Goal: Check status: Check status

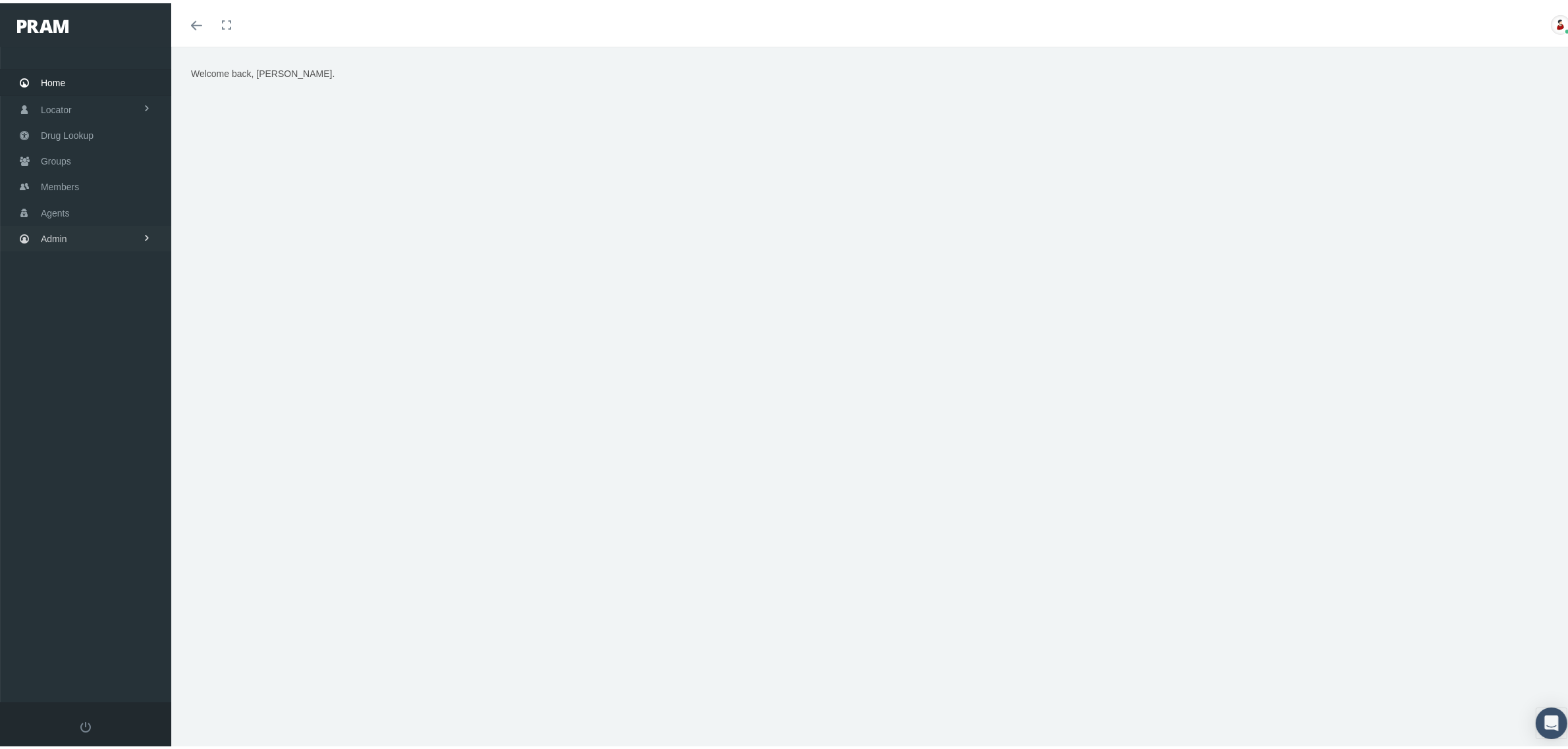
click at [96, 235] on link "Admin" at bounding box center [85, 235] width 171 height 26
click at [99, 307] on link "Claims" at bounding box center [85, 313] width 171 height 23
click at [96, 447] on span "Claims Audit" at bounding box center [76, 456] width 51 height 23
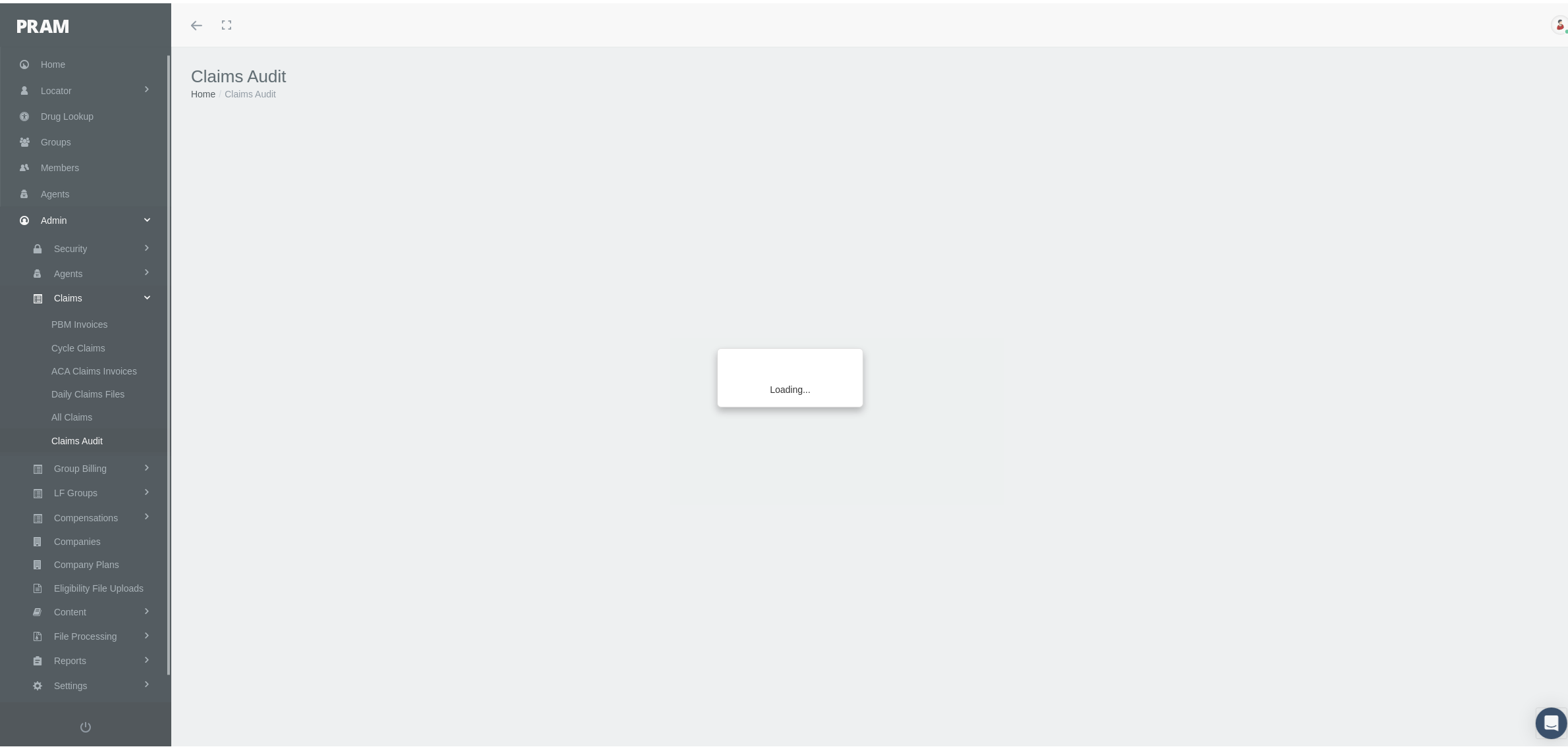
scroll to position [33, 0]
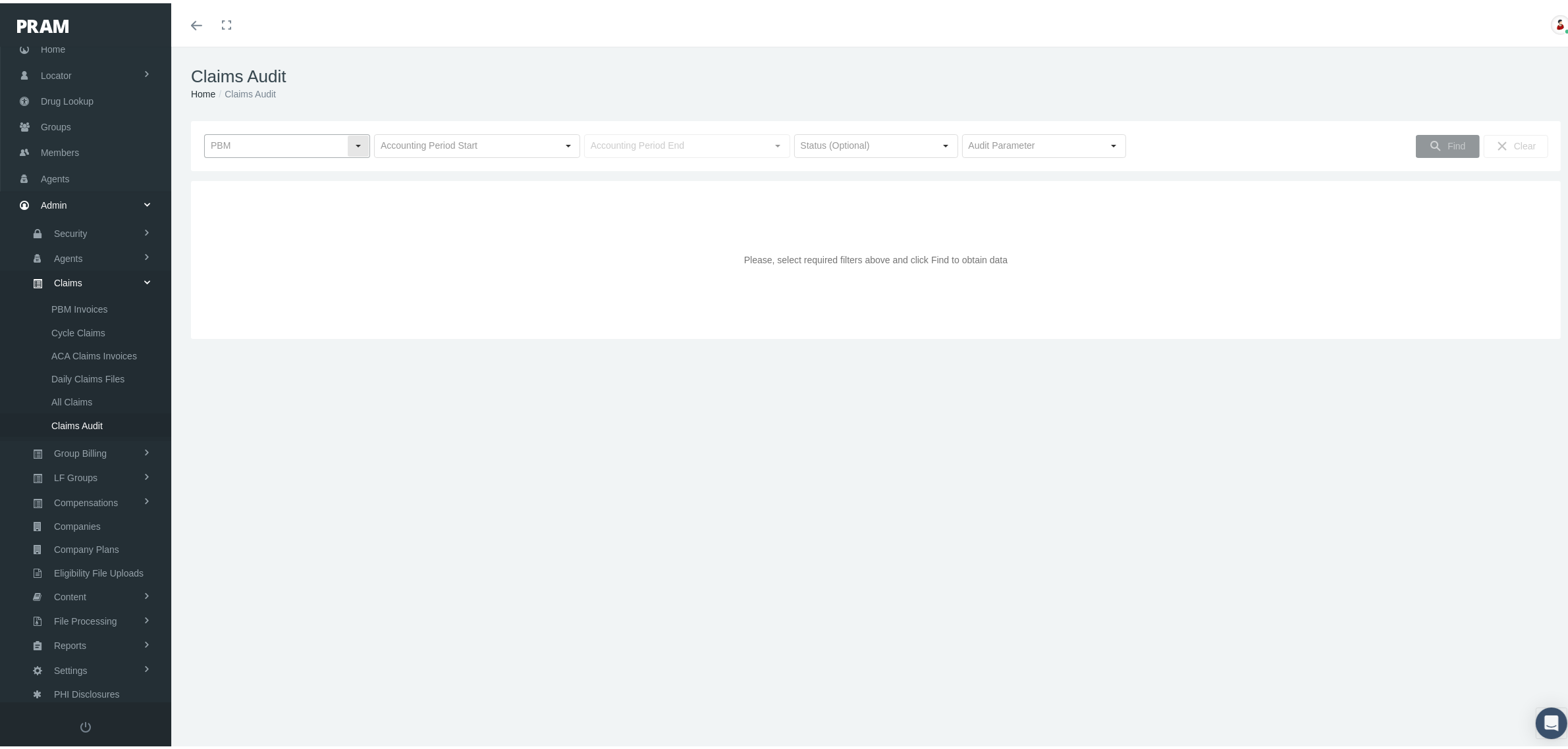
click at [361, 145] on div "Select" at bounding box center [358, 142] width 21 height 21
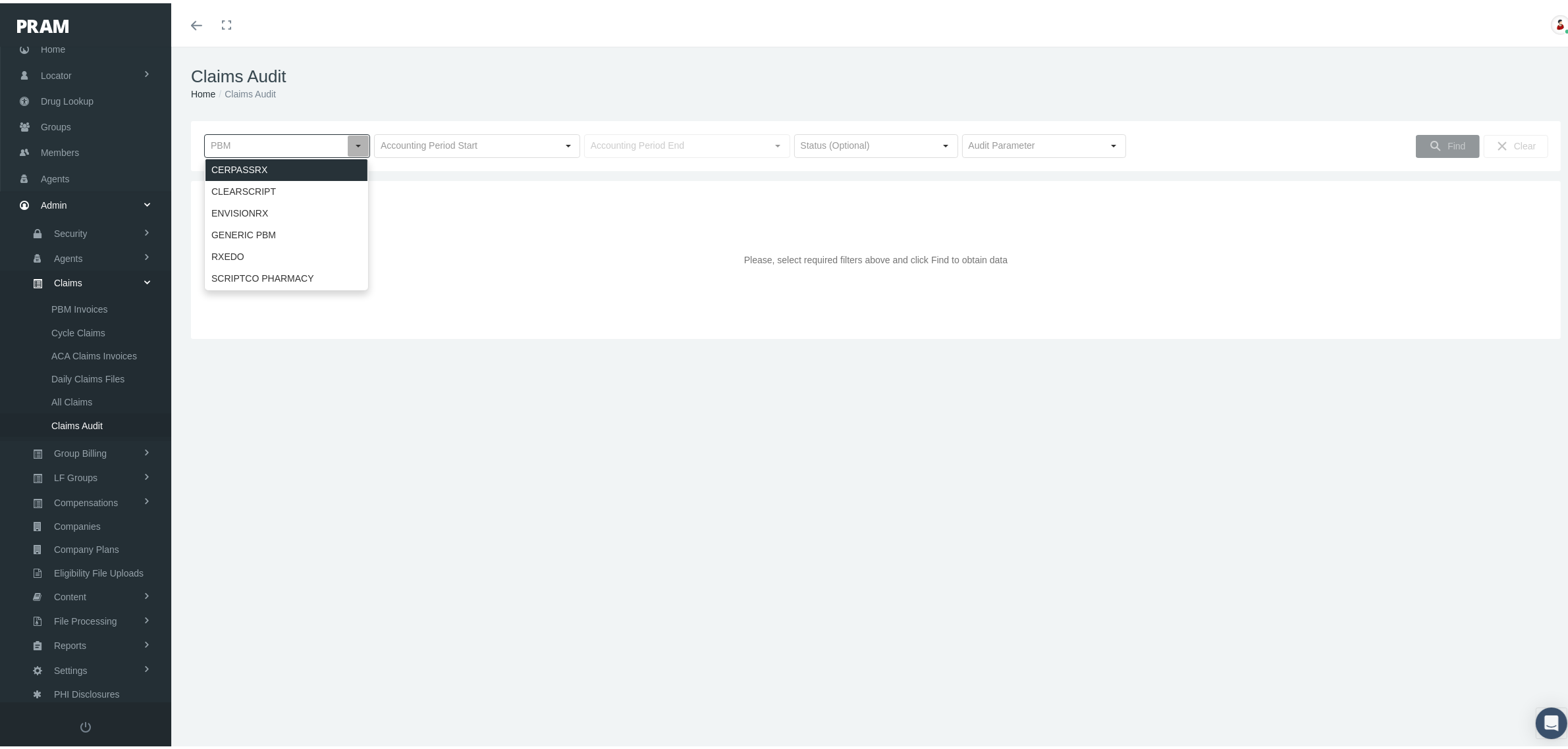
click at [307, 167] on div "CERPASSRX" at bounding box center [286, 167] width 162 height 22
type input "CERPASSRX"
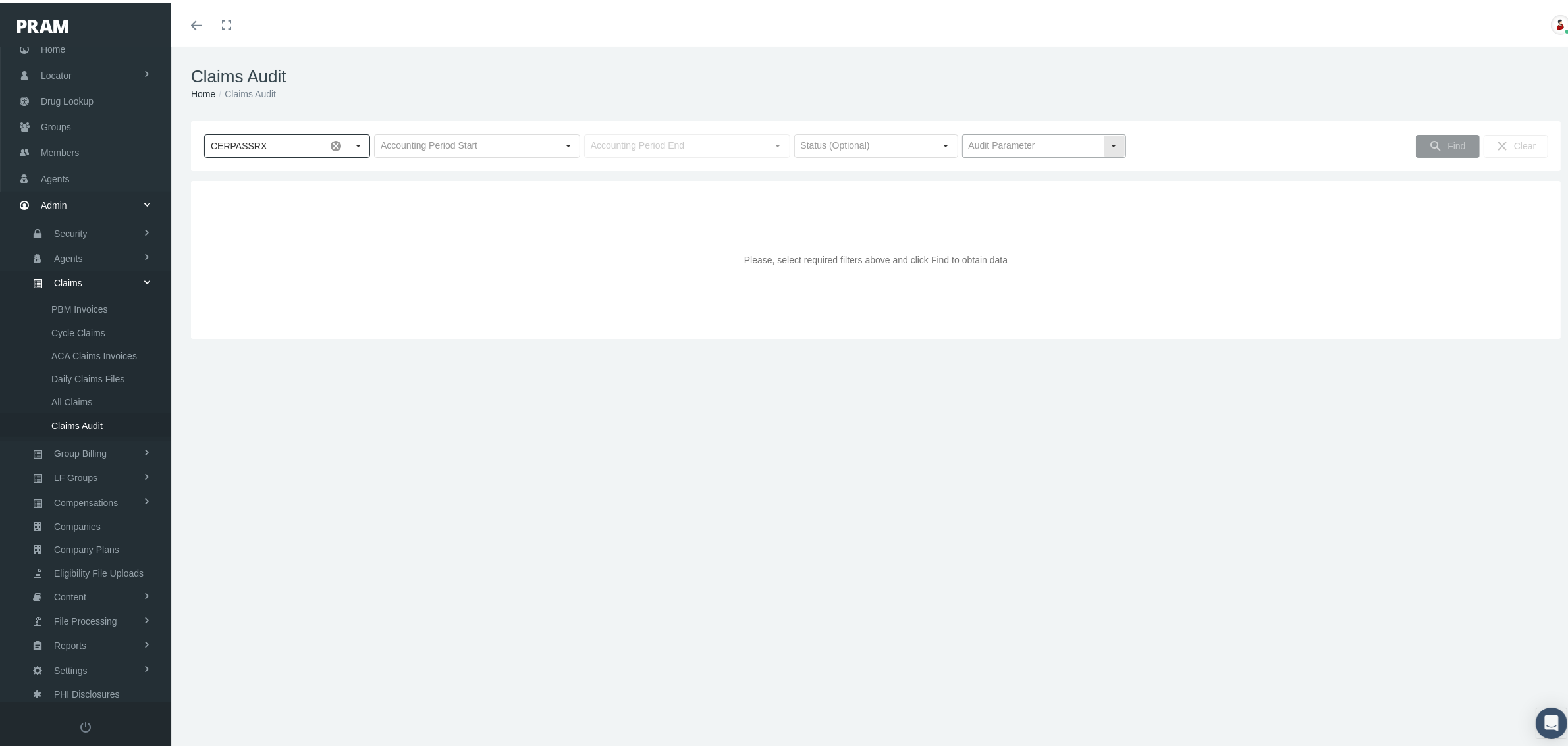
click at [1111, 146] on div "Select" at bounding box center [1114, 142] width 21 height 21
click at [1041, 158] on div "Benefit Max" at bounding box center [1036, 167] width 160 height 22
type input "Benefit Max"
click at [1443, 143] on div "Find" at bounding box center [1448, 143] width 64 height 23
click at [564, 137] on div "Select" at bounding box center [568, 142] width 21 height 21
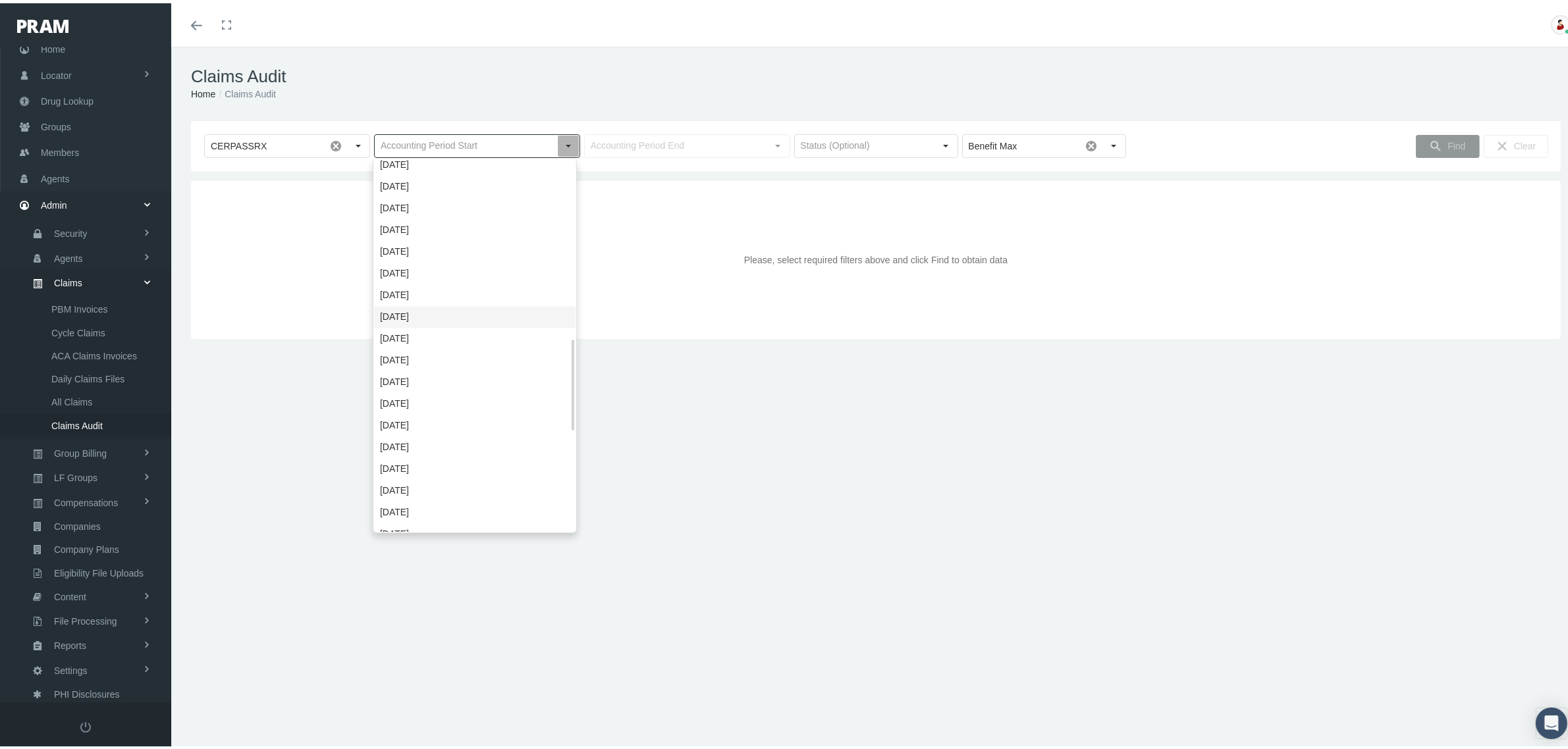
scroll to position [1126, 0]
click at [438, 515] on div "[DATE]" at bounding box center [474, 519] width 201 height 22
type input "[DATE]"
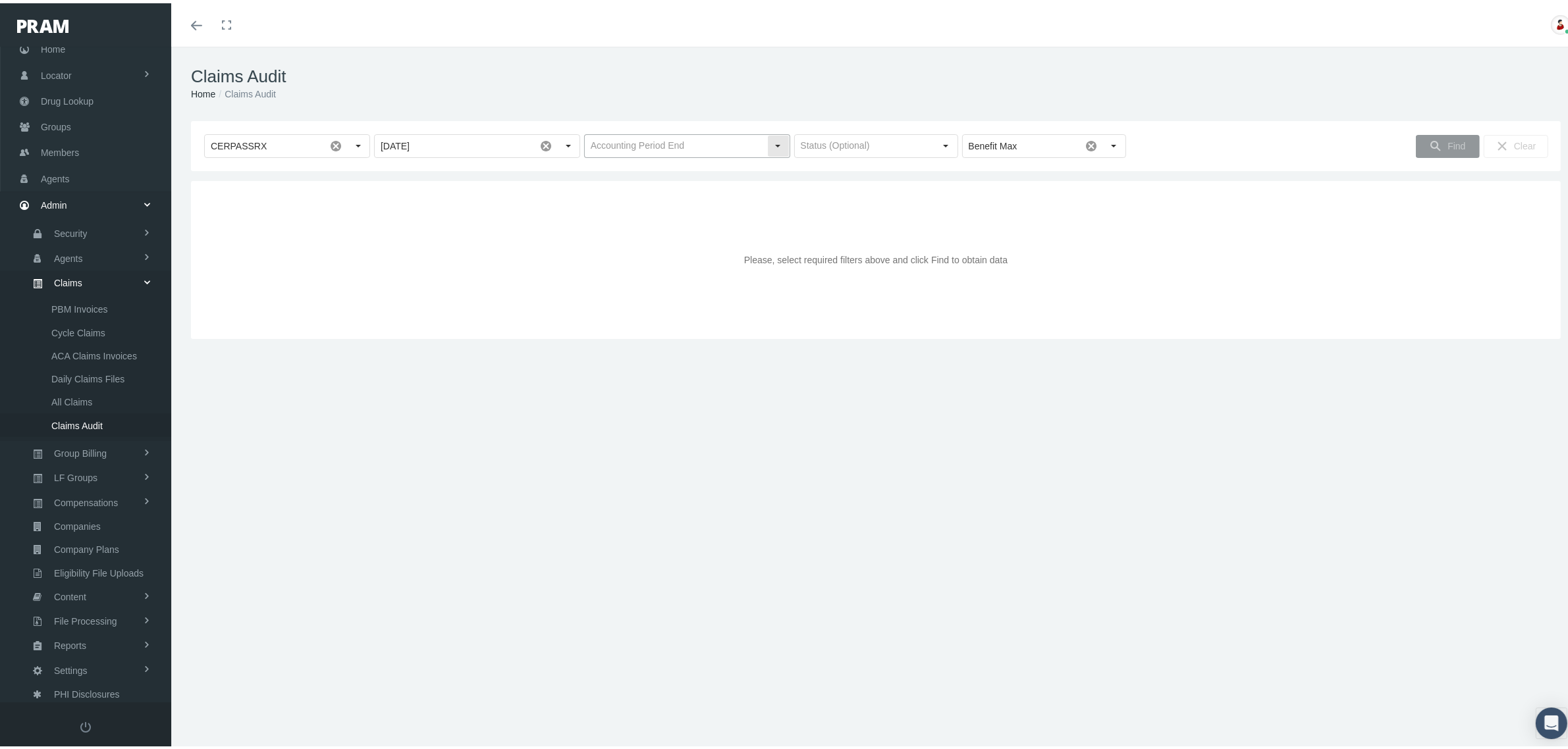
click at [776, 138] on div "Select" at bounding box center [778, 142] width 21 height 21
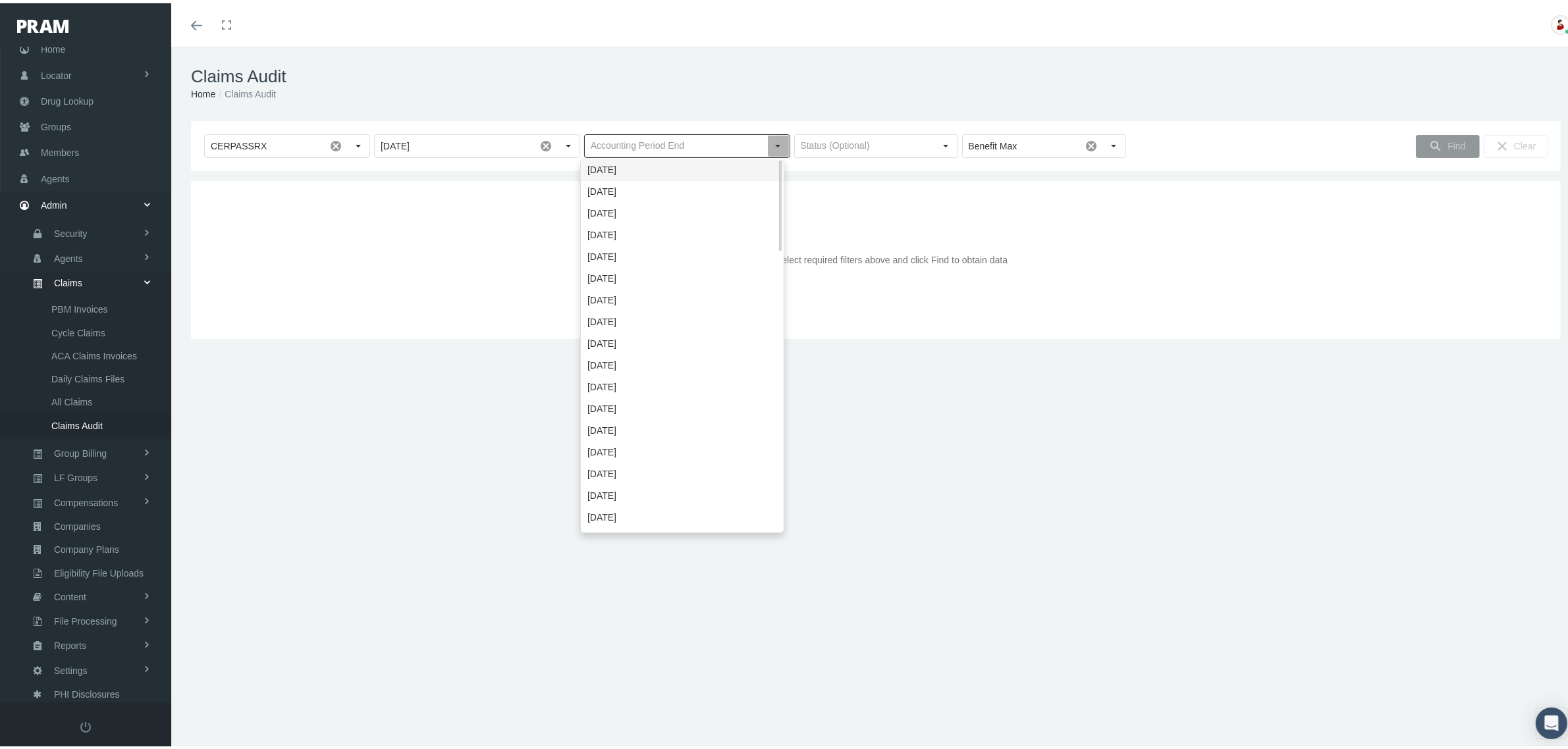
click at [724, 157] on div "[DATE]" at bounding box center [682, 167] width 201 height 22
type input "[DATE]"
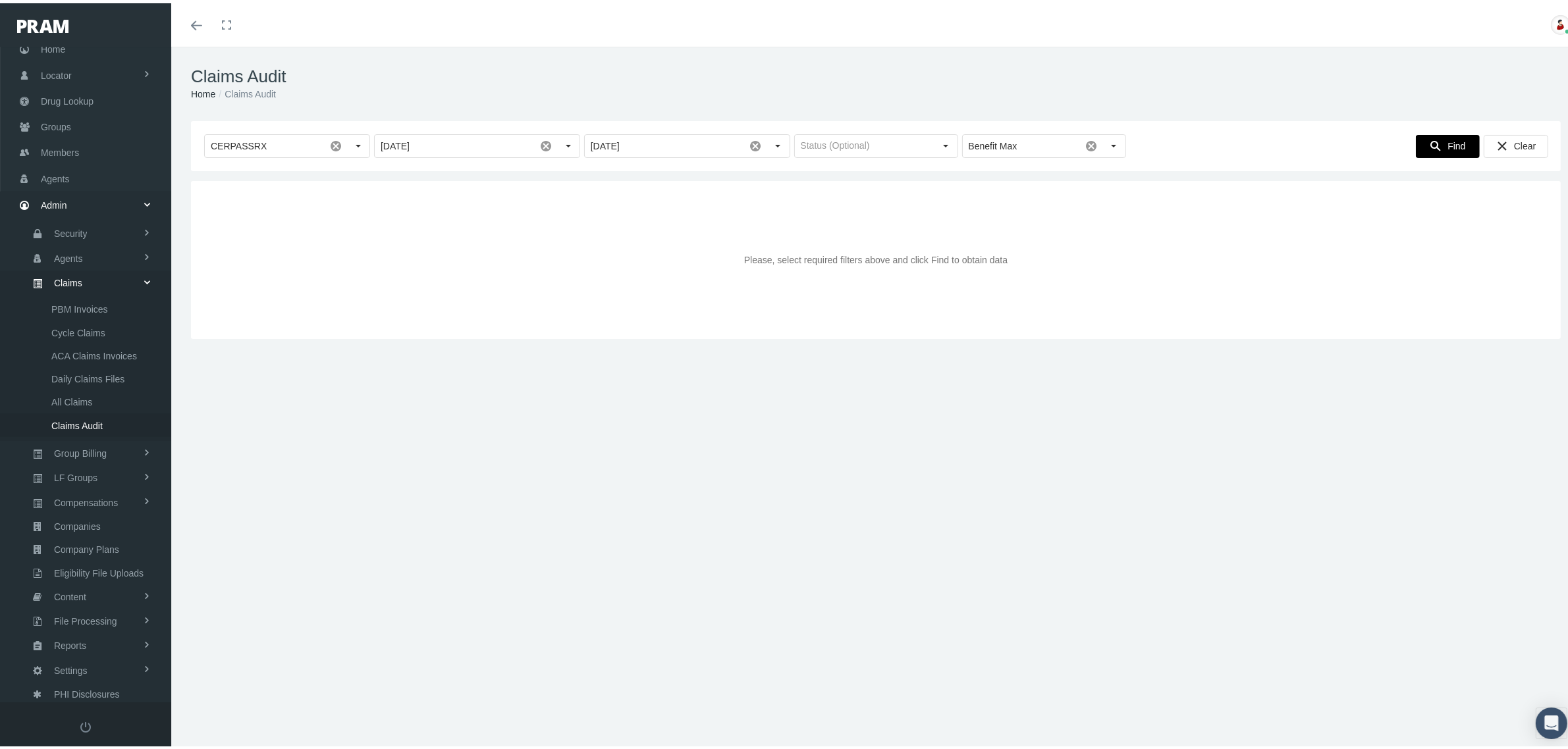
click at [1433, 140] on div "Find" at bounding box center [1447, 143] width 63 height 22
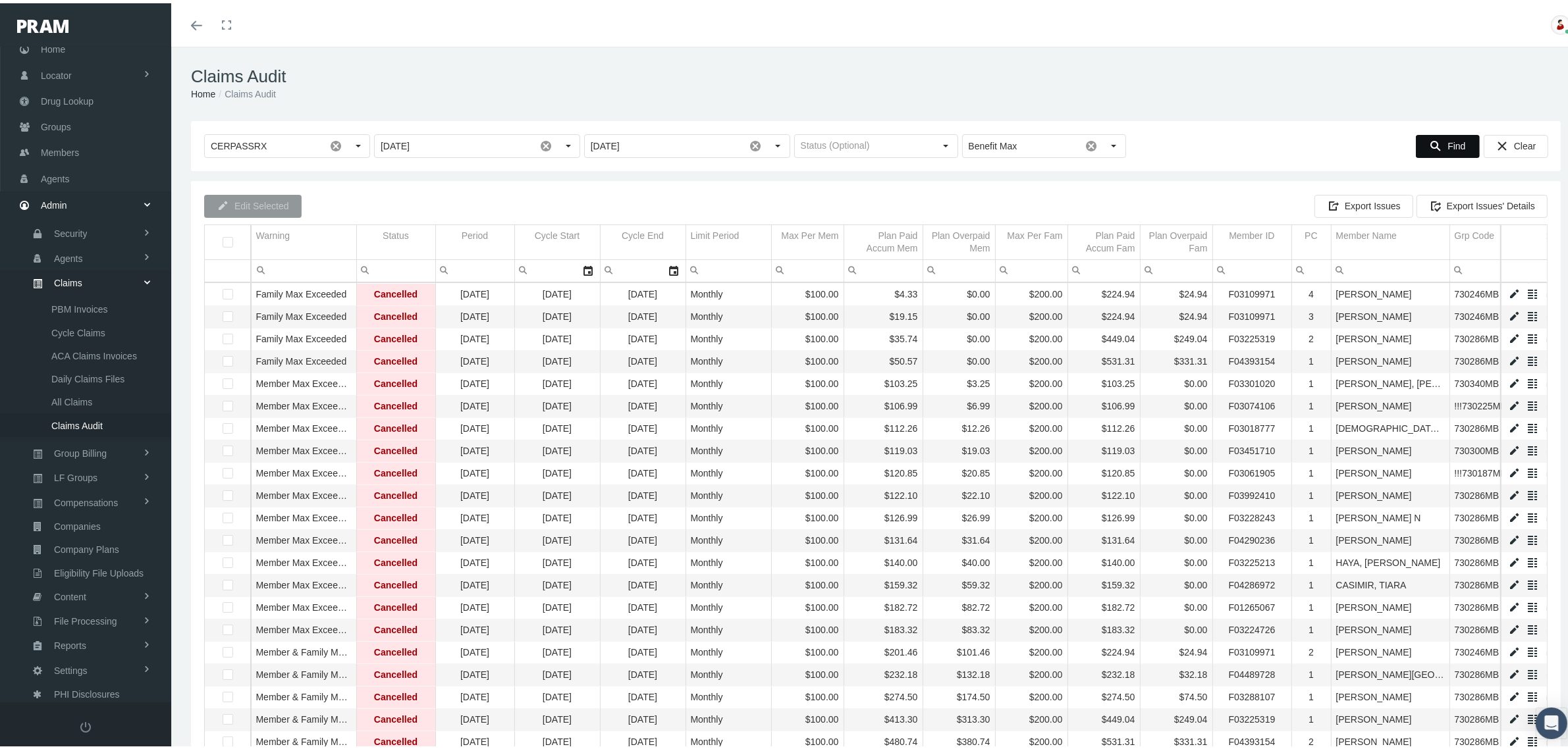
click at [1385, 267] on input "Filter cell" at bounding box center [1390, 267] width 118 height 22
type input "a"
type input "ak"
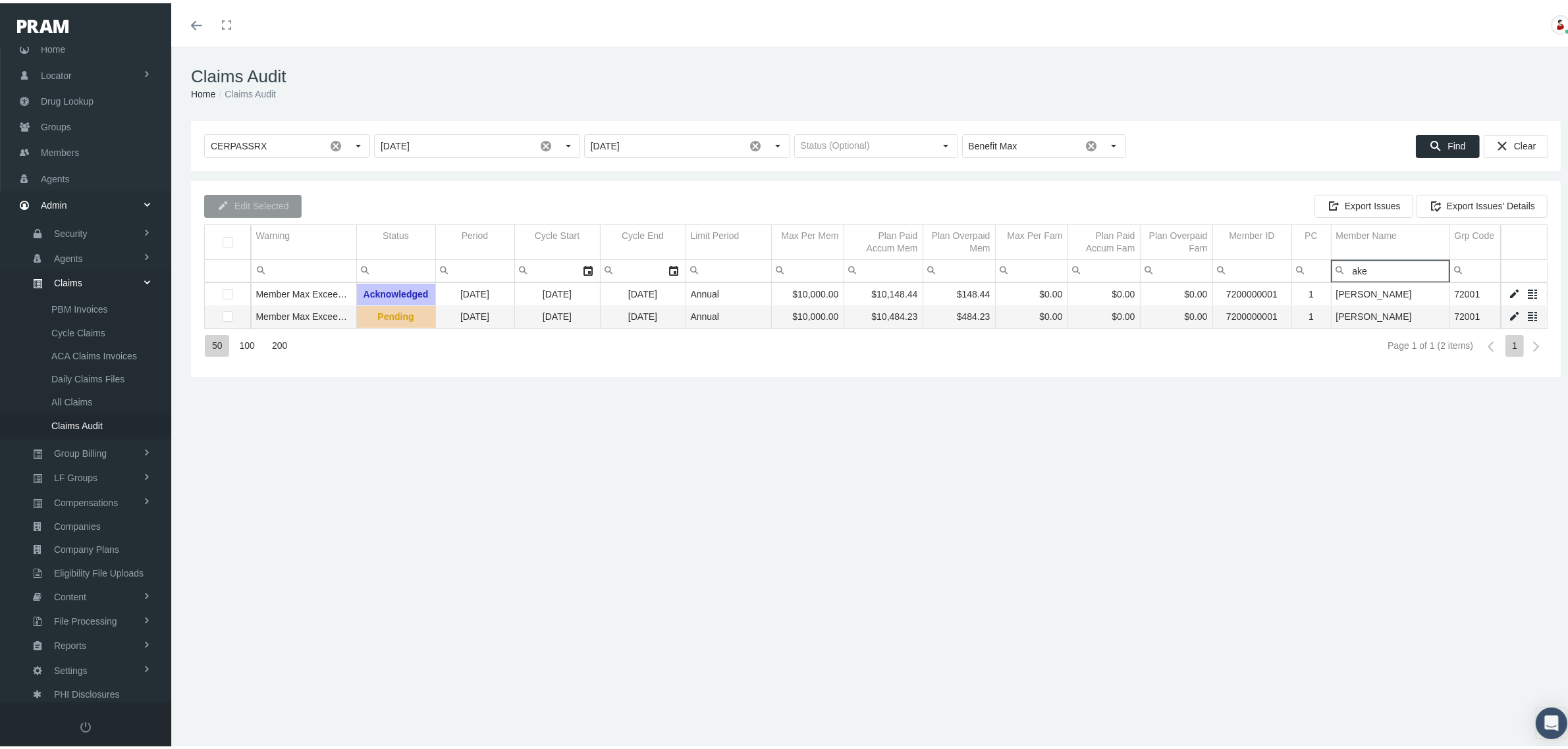
type input "ake"
click at [891, 18] on div "Toggle menubar Toggle fullscreen Profile Logout" at bounding box center [876, 22] width 1389 height 44
click at [54, 140] on span "Members" at bounding box center [60, 149] width 39 height 25
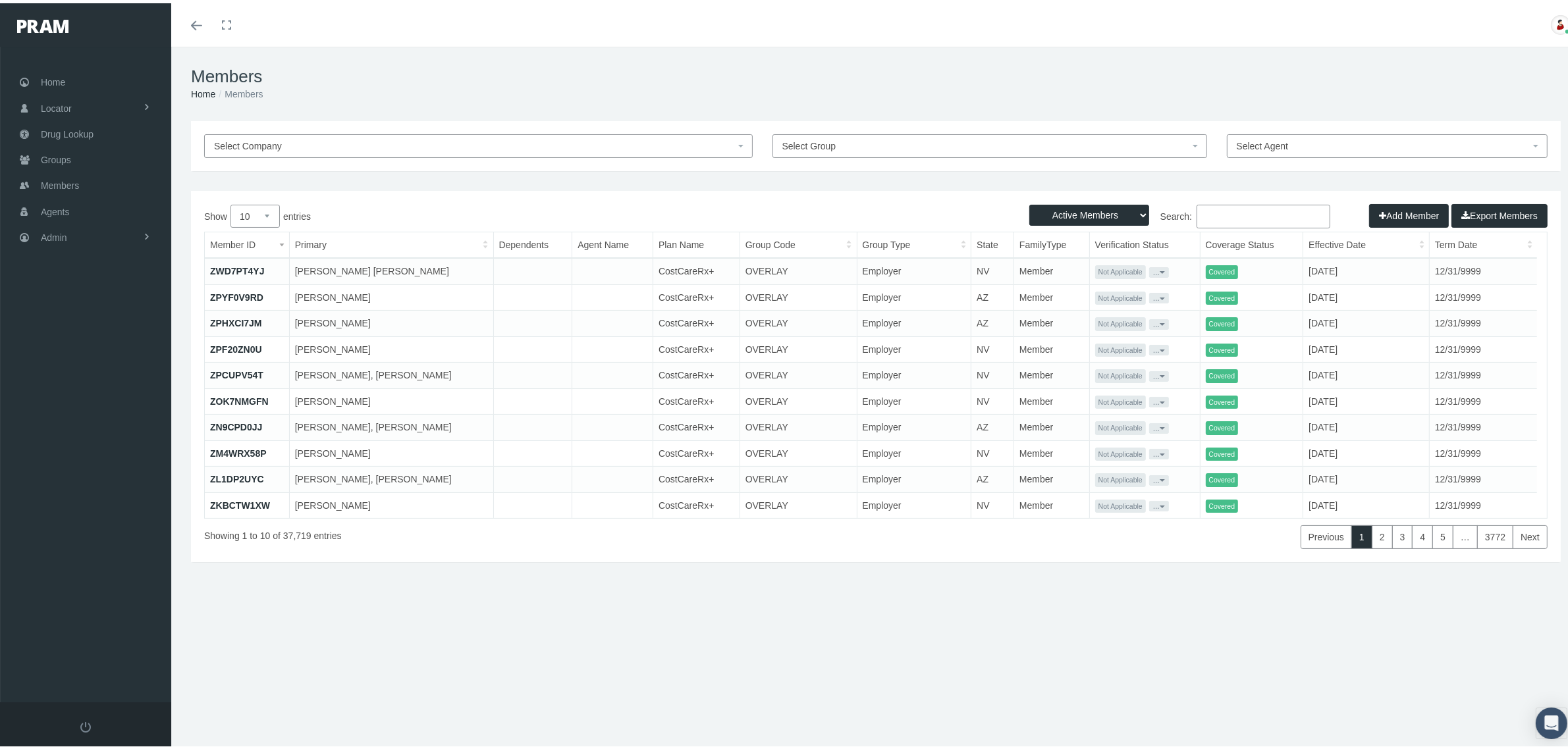
click at [1224, 214] on input "Search:" at bounding box center [1264, 213] width 134 height 23
click at [1214, 217] on input "Search:" at bounding box center [1264, 213] width 134 height 23
paste input "7200000001"
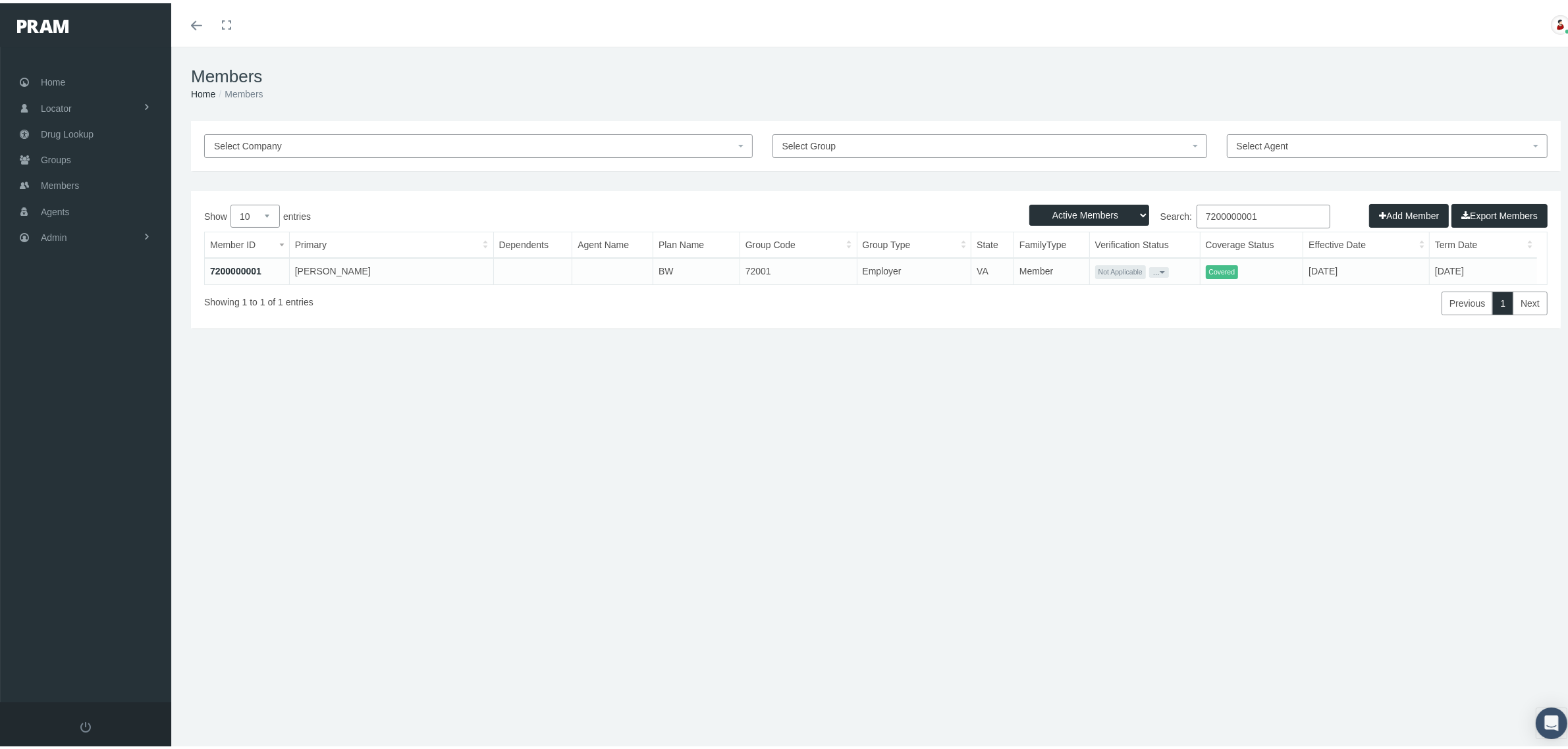
type input "7200000001"
click at [229, 267] on link "7200000001" at bounding box center [235, 268] width 51 height 11
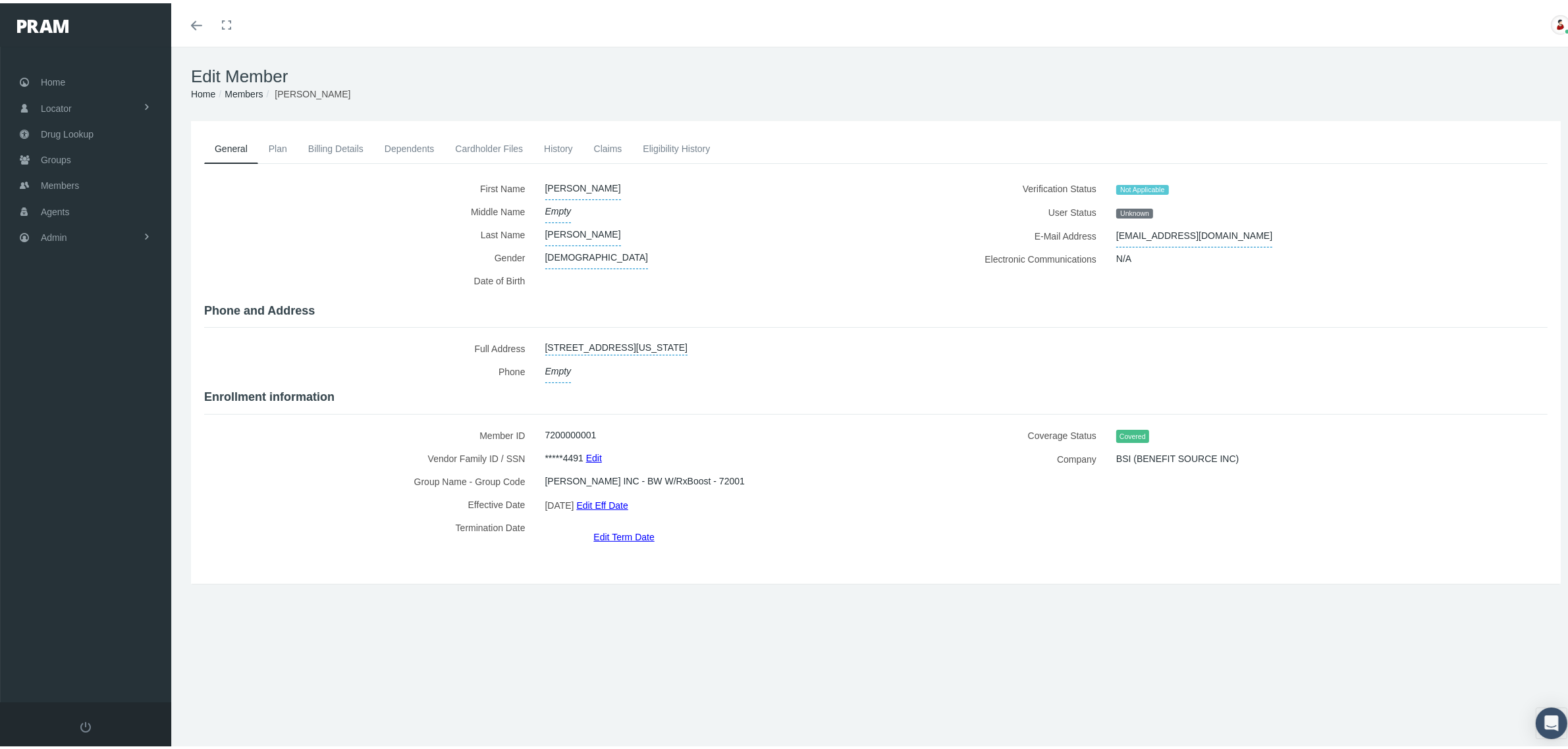
click at [613, 138] on link "Claims" at bounding box center [608, 145] width 49 height 29
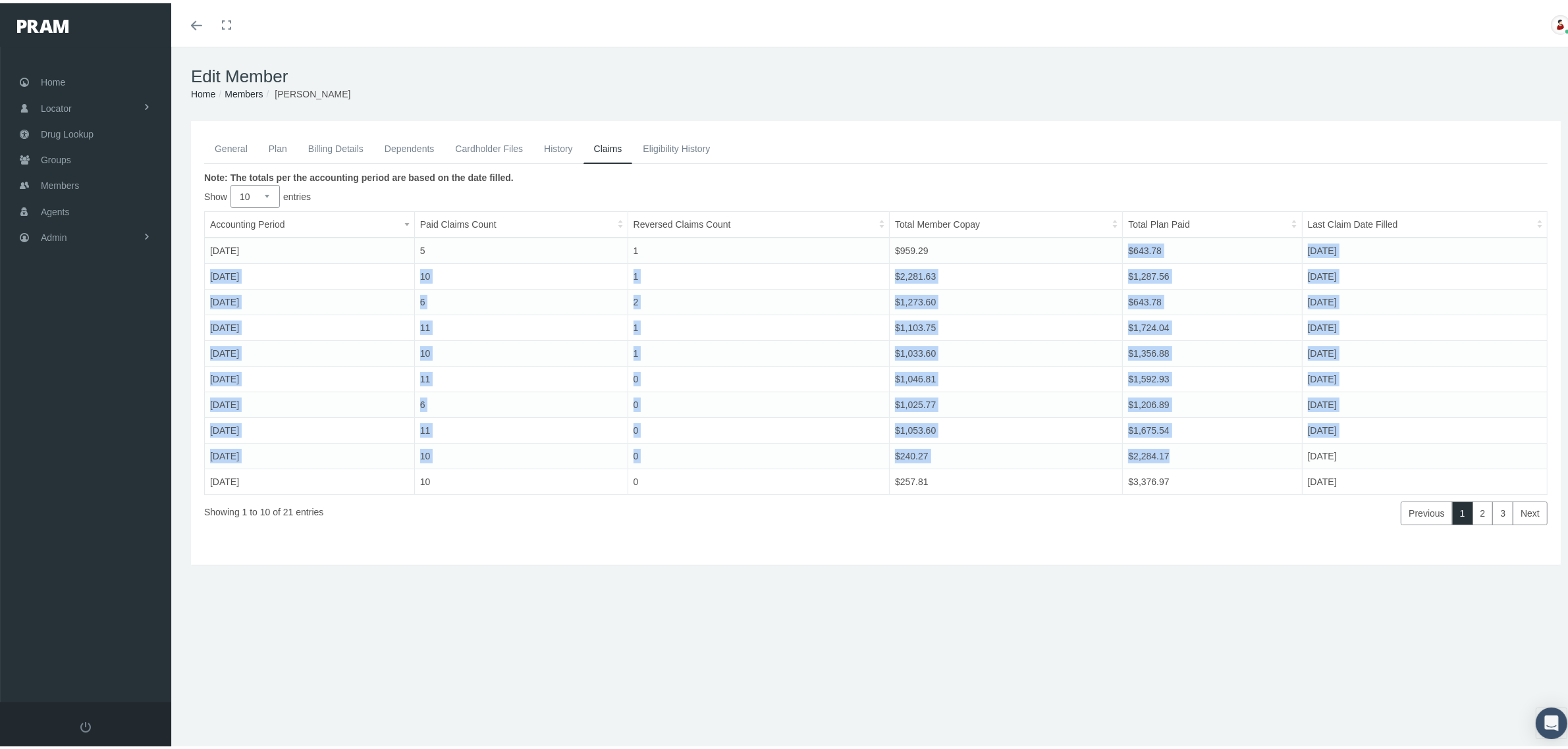
drag, startPoint x: 1163, startPoint y: 451, endPoint x: 1116, endPoint y: 251, distance: 205.4
click at [1116, 251] on tbody "August 2025 5 1 $959.29 $643.78 08/21/2025 July 2025 10 1 $2,281.63 $1,287.56 0…" at bounding box center [876, 363] width 1343 height 257
copy tbody "$643.78 08/21/2025 July 2025 10 1 $2,281.63 $1,287.56 07/29/2025 June 2025 6 2 …"
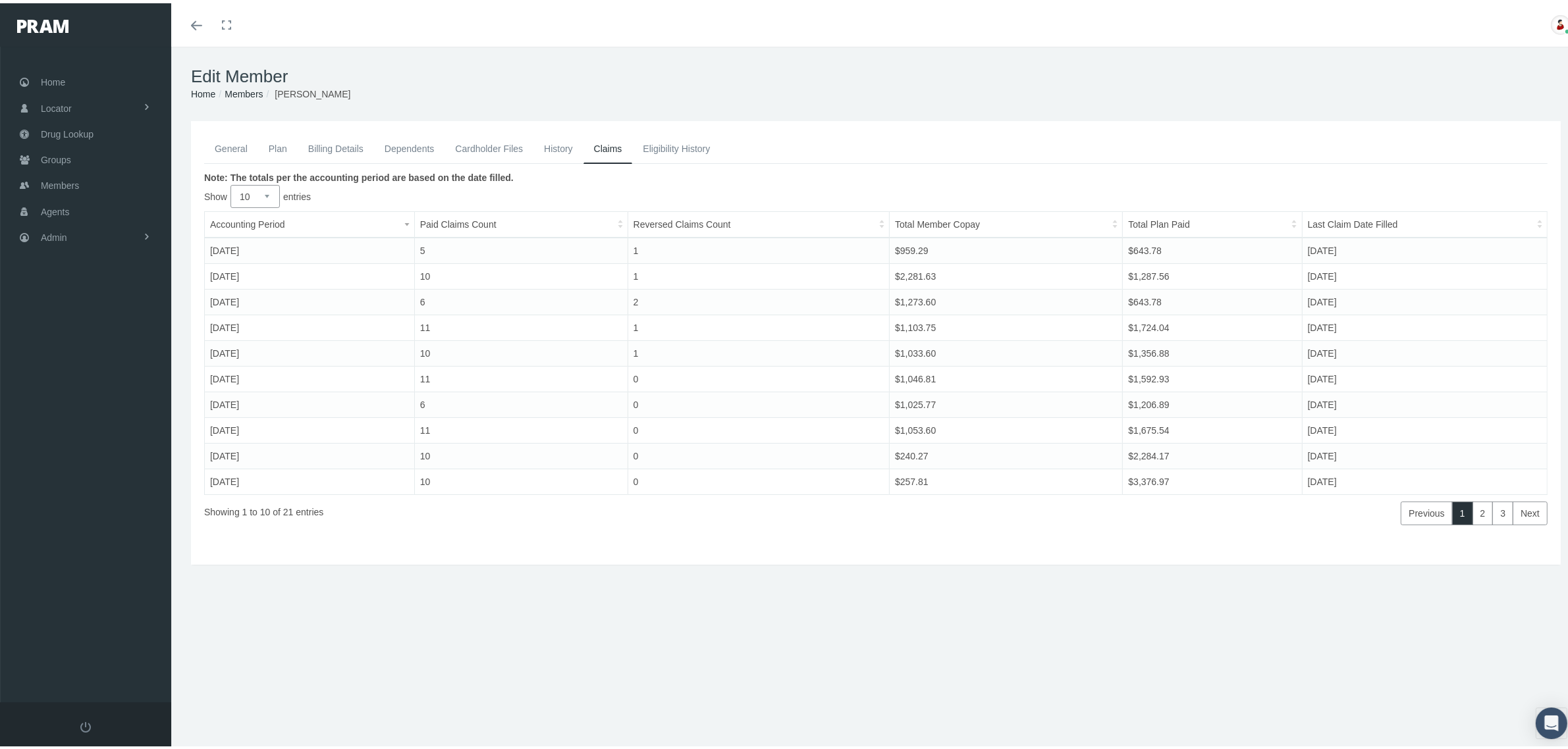
click at [235, 254] on td "[DATE]" at bounding box center [309, 247] width 210 height 26
drag, startPoint x: 206, startPoint y: 242, endPoint x: 1348, endPoint y: 457, distance: 1162.1
click at [1348, 457] on tbody "August 2025 5 1 $959.29 $643.78 08/21/2025 July 2025 10 1 $2,281.63 $1,287.56 0…" at bounding box center [876, 363] width 1343 height 257
copy tbody "August 2025 5 1 $959.29 $643.78 08/21/2025 July 2025 10 1 $2,281.63 $1,287.56 0…"
